Goal: Go to known website: Access a specific website the user already knows

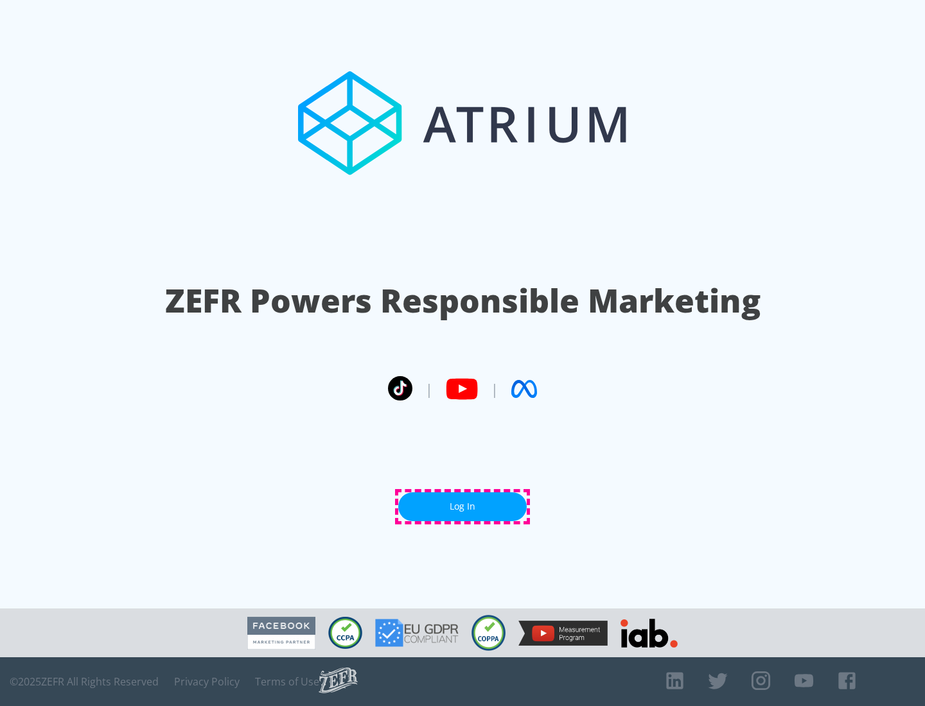
click at [462, 507] on link "Log In" at bounding box center [462, 507] width 128 height 29
